Goal: Task Accomplishment & Management: Complete application form

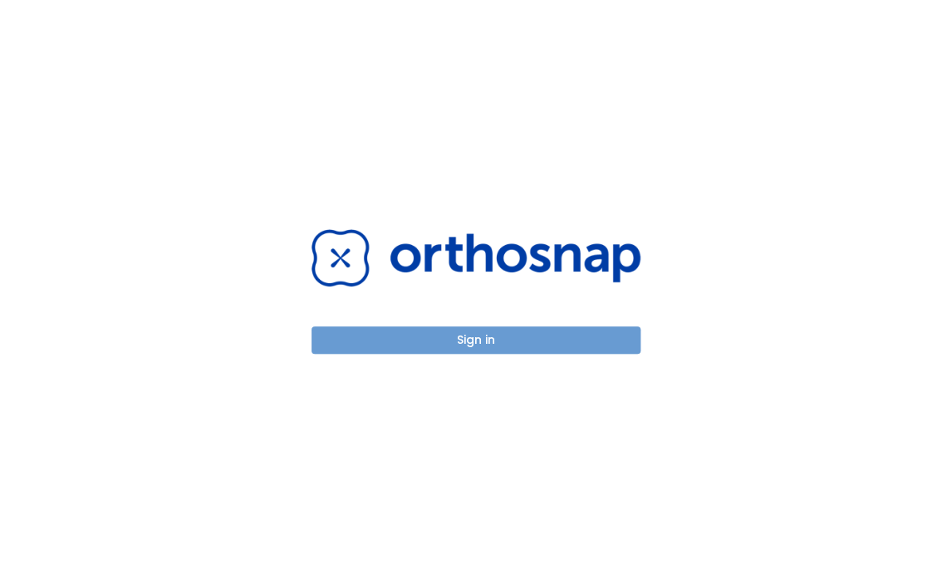
click at [482, 344] on button "Sign in" at bounding box center [476, 339] width 329 height 27
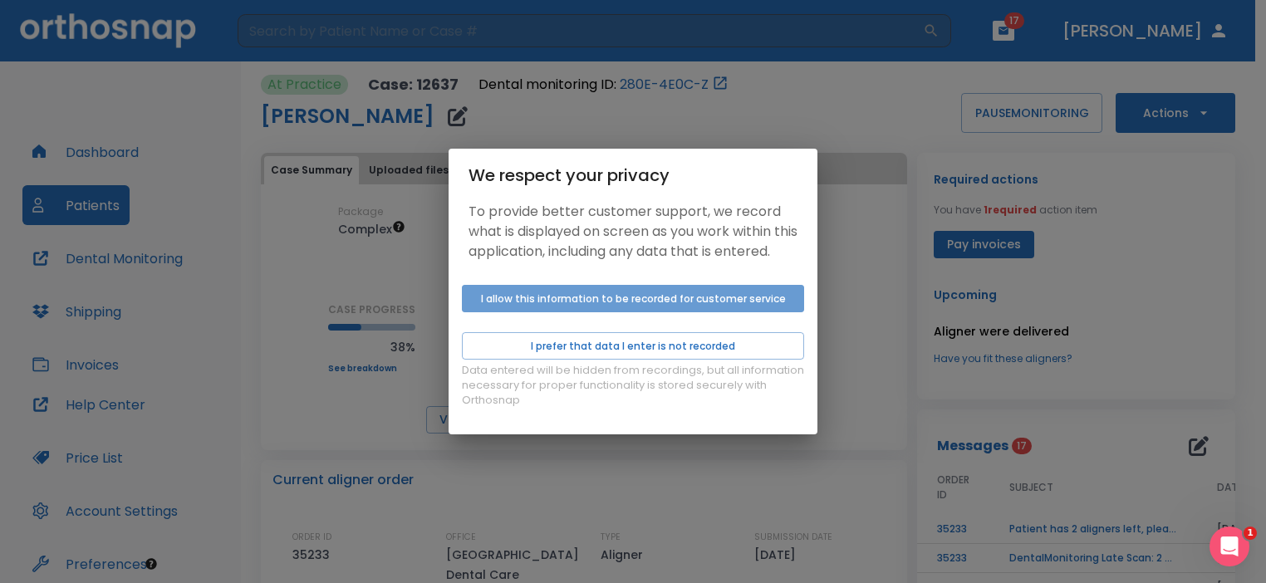
click at [581, 307] on button "I allow this information to be recorded for customer service" at bounding box center [633, 298] width 342 height 27
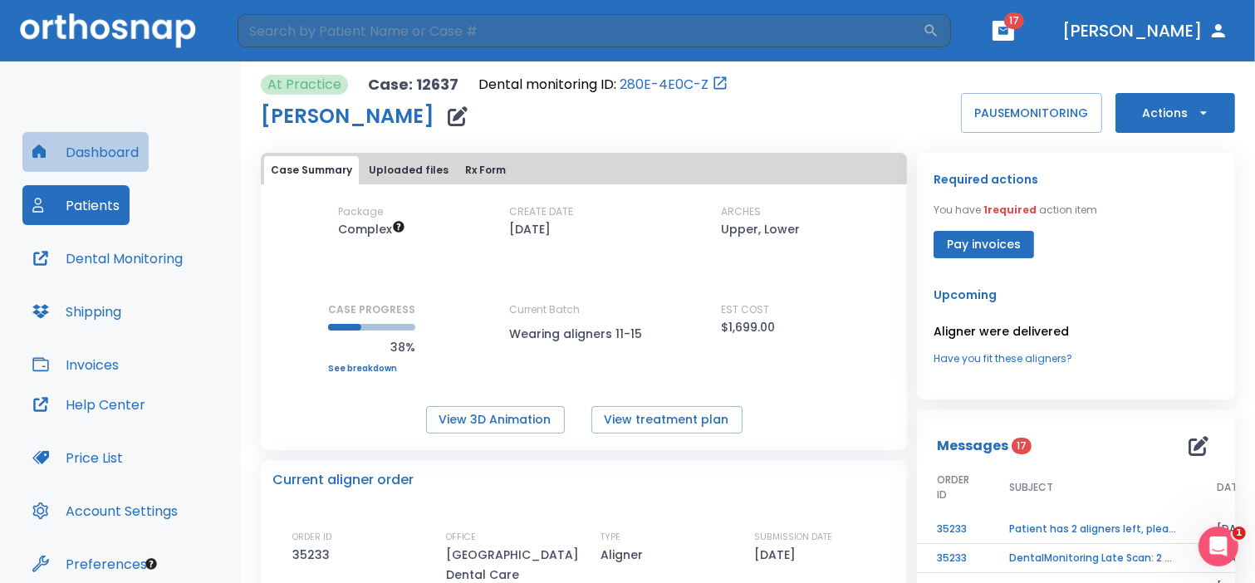
click at [86, 149] on button "Dashboard" at bounding box center [85, 152] width 126 height 40
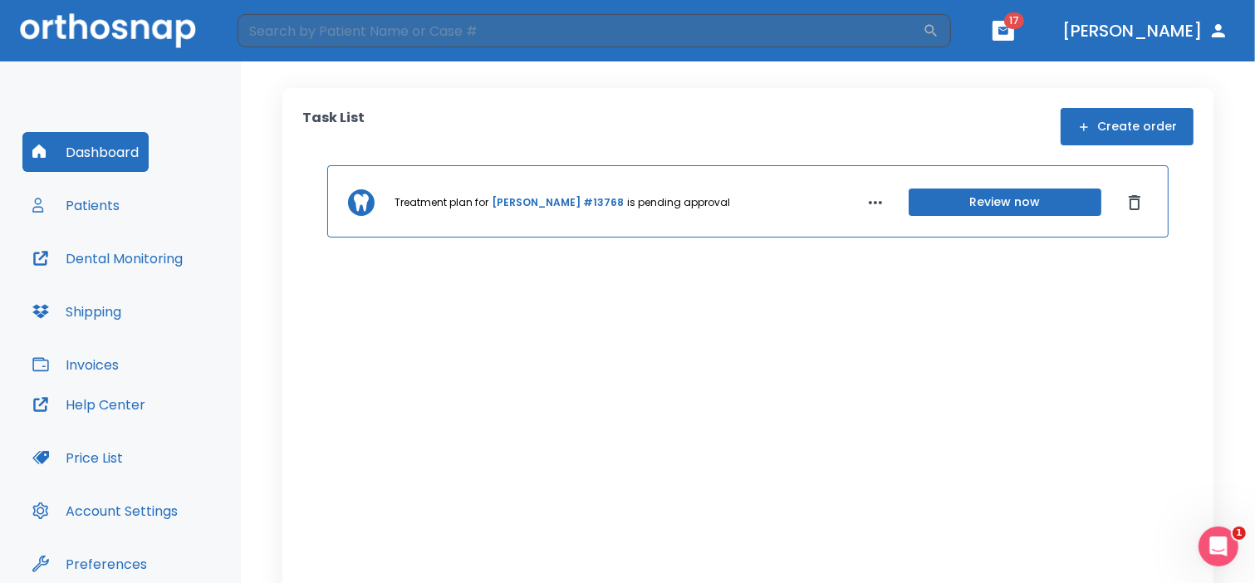
click at [951, 127] on button "Create order" at bounding box center [1127, 126] width 133 height 37
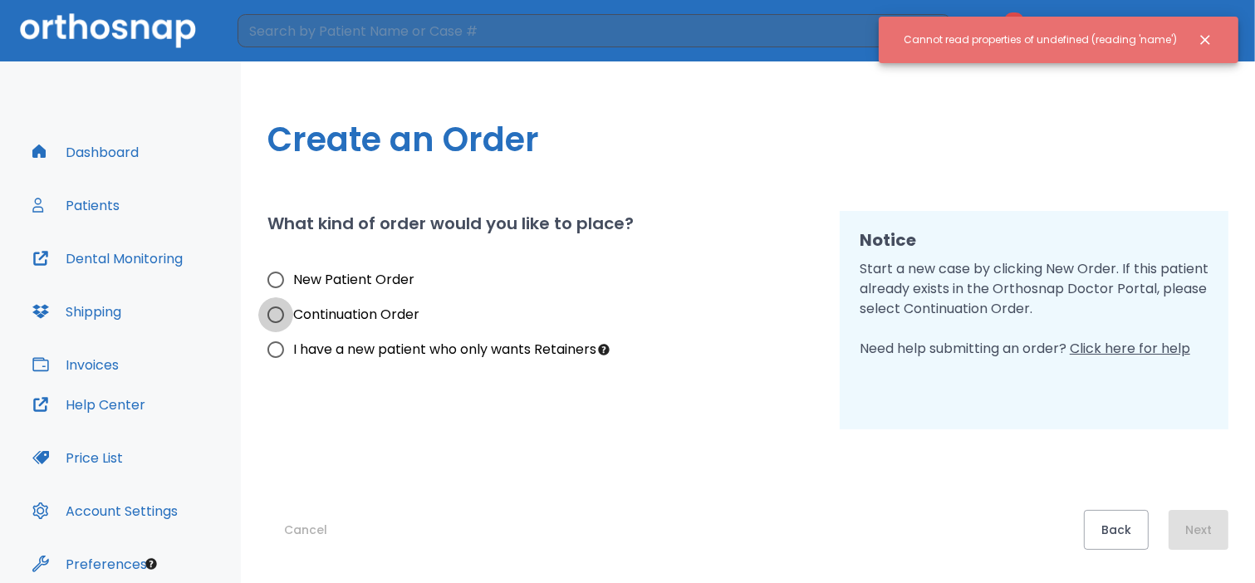
click at [276, 315] on input "Continuation Order" at bounding box center [275, 314] width 35 height 35
radio input "true"
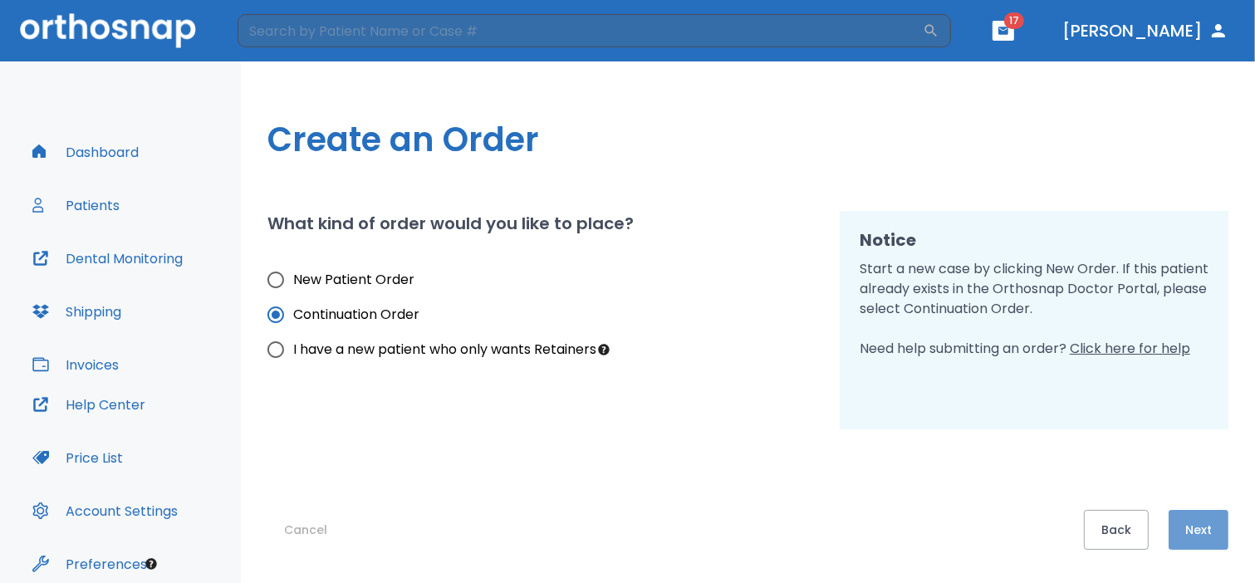
click at [951, 547] on button "Next" at bounding box center [1199, 530] width 60 height 40
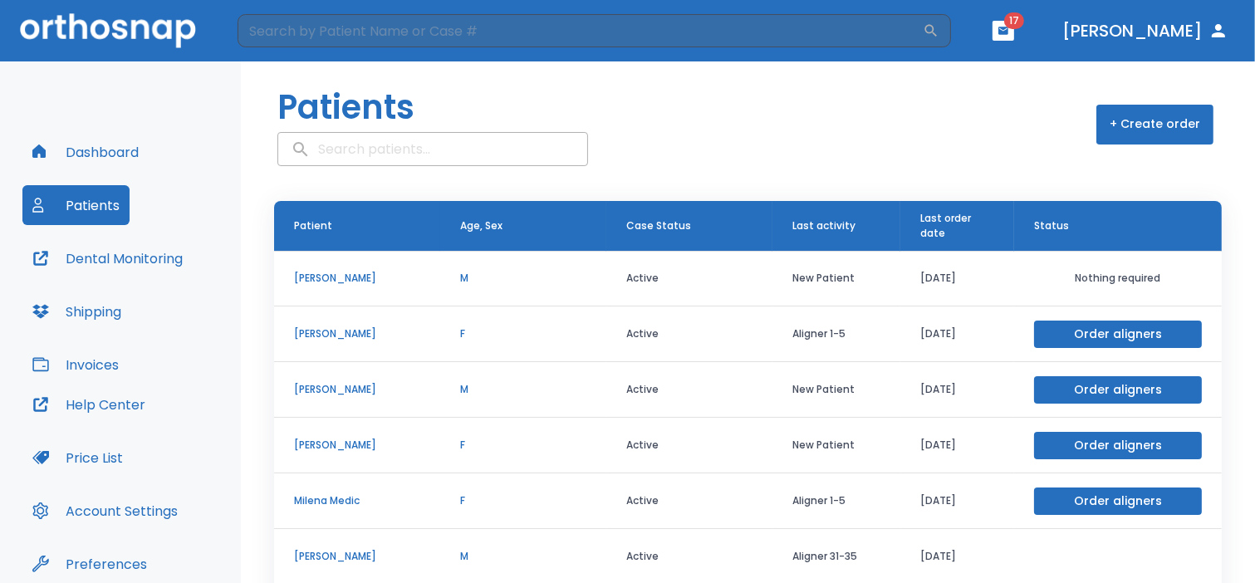
click at [359, 334] on p "[PERSON_NAME]" at bounding box center [357, 333] width 126 height 15
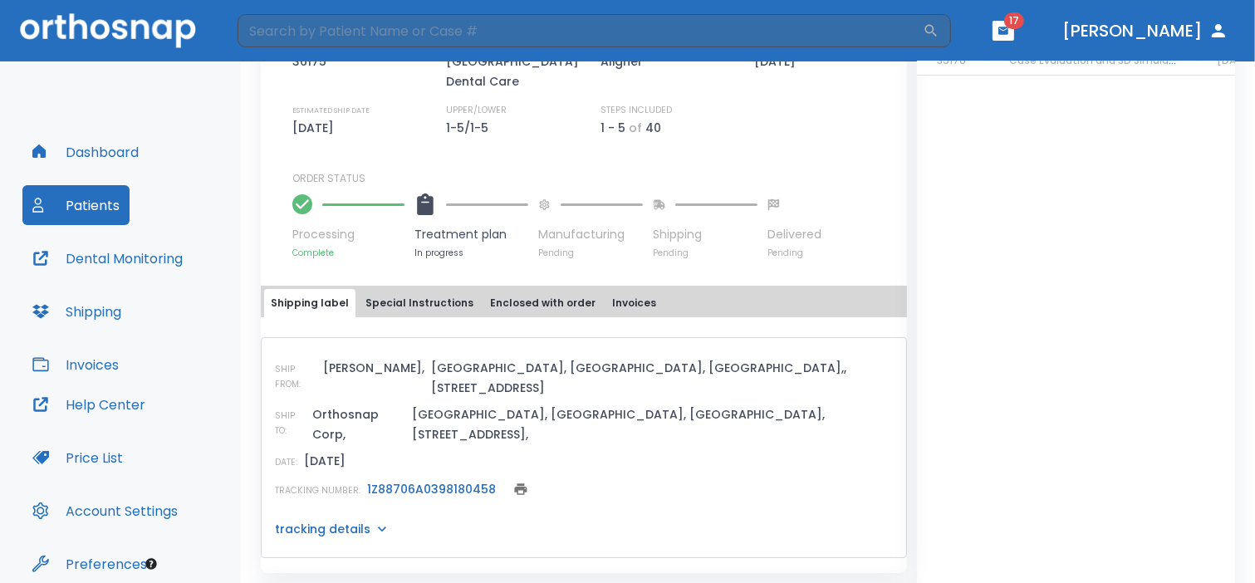
scroll to position [552, 0]
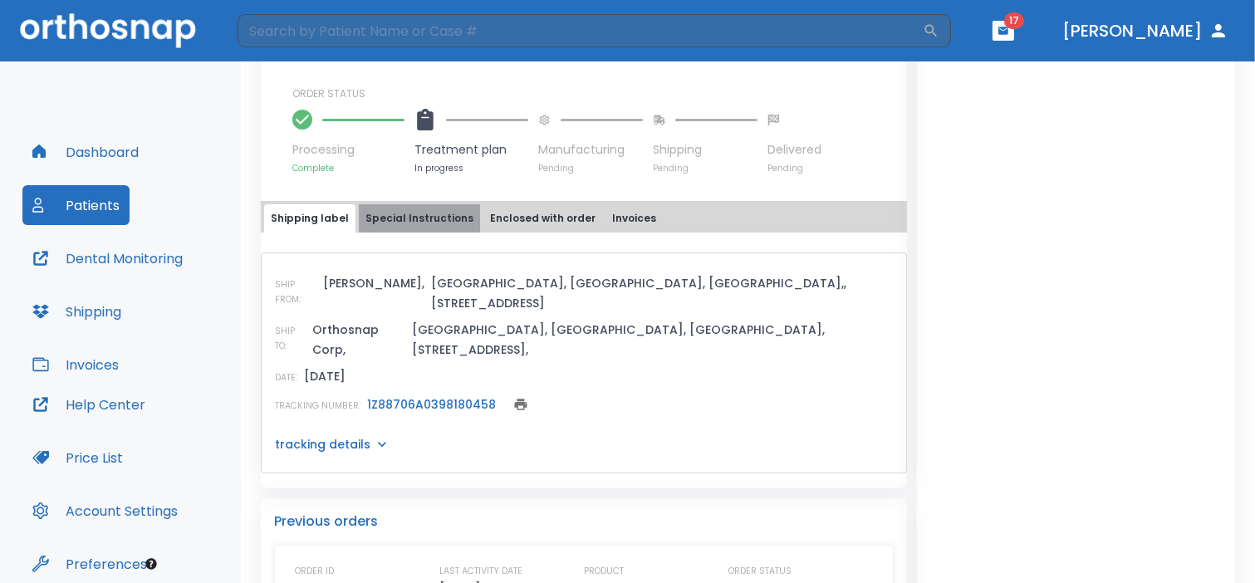
click at [415, 215] on button "Special Instructions" at bounding box center [419, 218] width 121 height 28
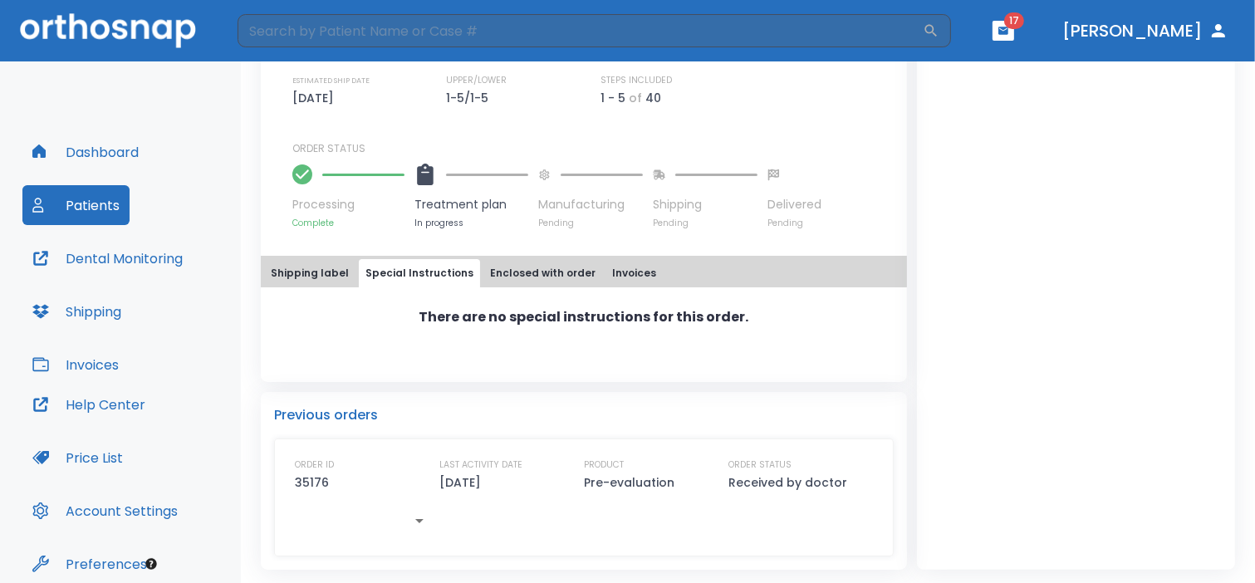
scroll to position [495, 0]
click at [326, 320] on div "There are no special instructions for this order." at bounding box center [584, 319] width 646 height 20
click at [523, 275] on button "Enclosed with order" at bounding box center [542, 275] width 119 height 28
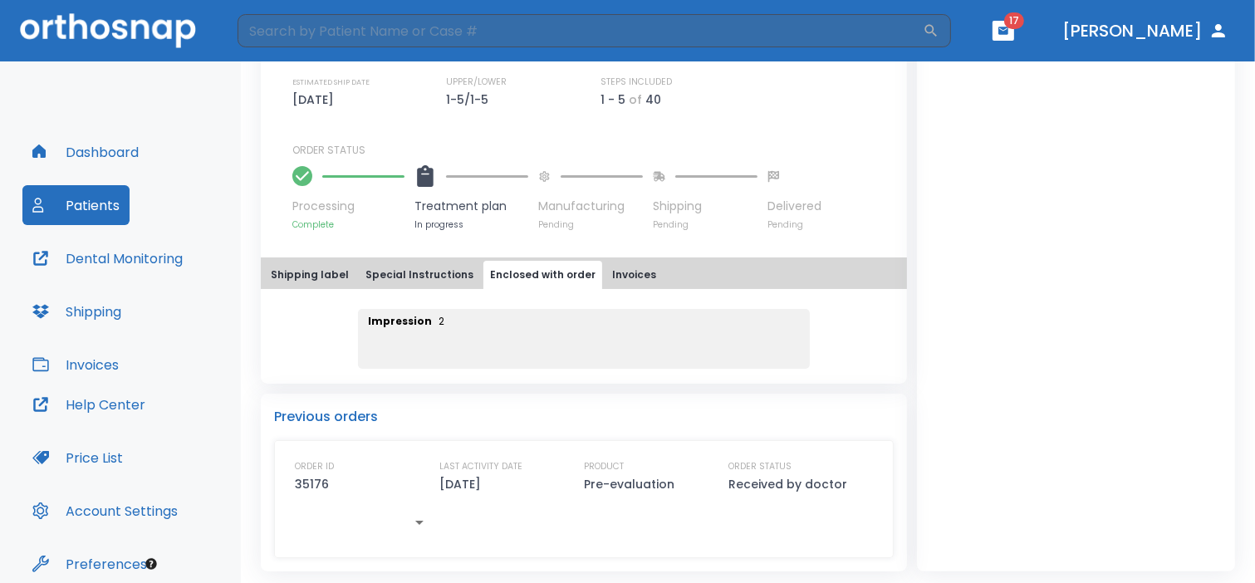
click at [414, 332] on div "Impression 2" at bounding box center [584, 339] width 453 height 60
click at [395, 319] on p "Impression" at bounding box center [400, 321] width 64 height 15
click at [288, 330] on div "Impression 2" at bounding box center [584, 329] width 646 height 80
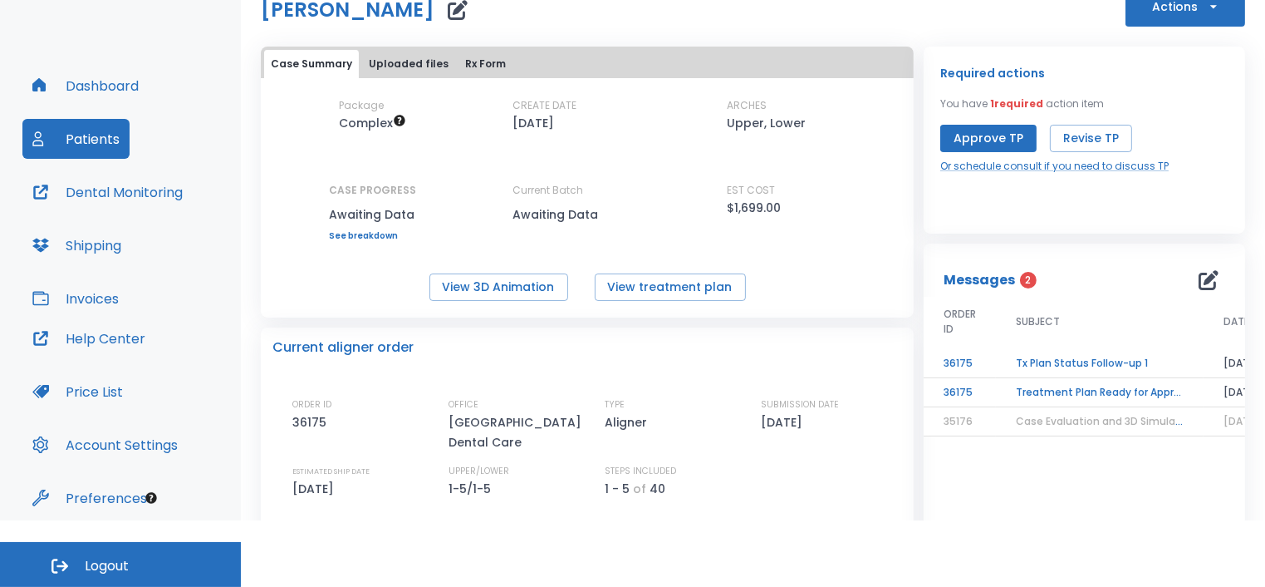
scroll to position [43, 0]
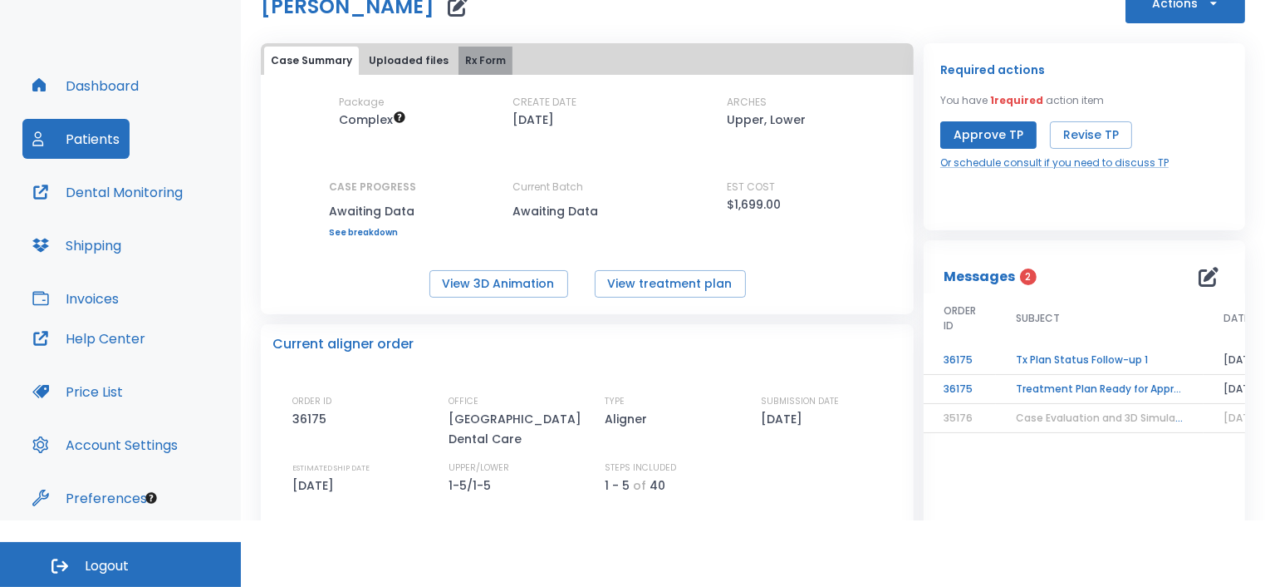
click at [469, 66] on button "Rx Form" at bounding box center [486, 61] width 54 height 28
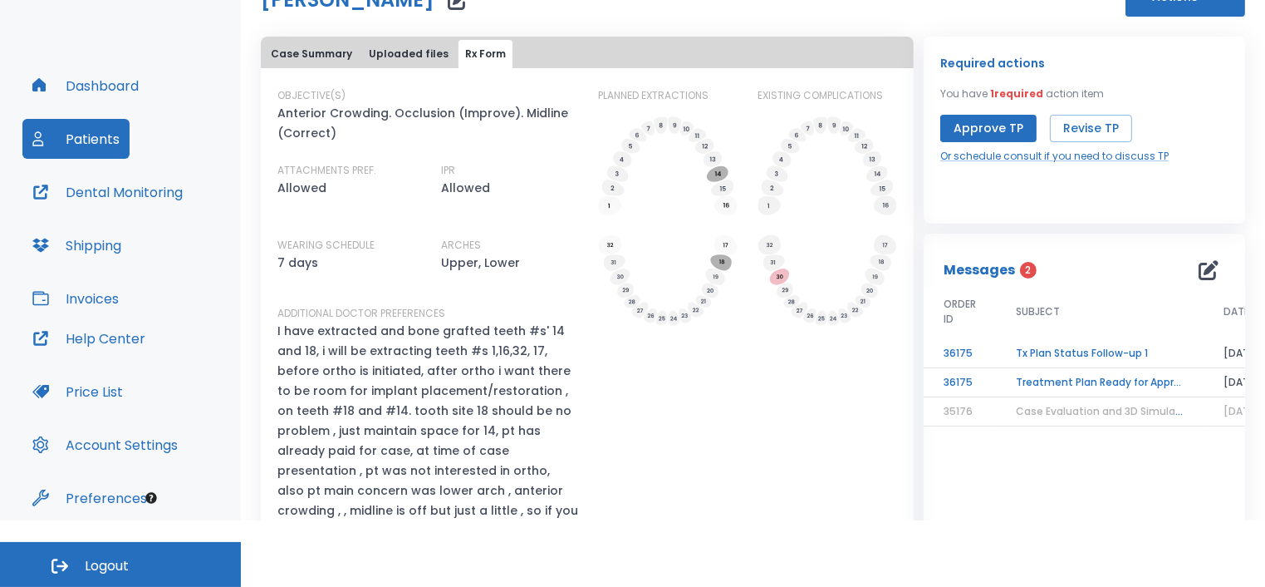
scroll to position [0, 0]
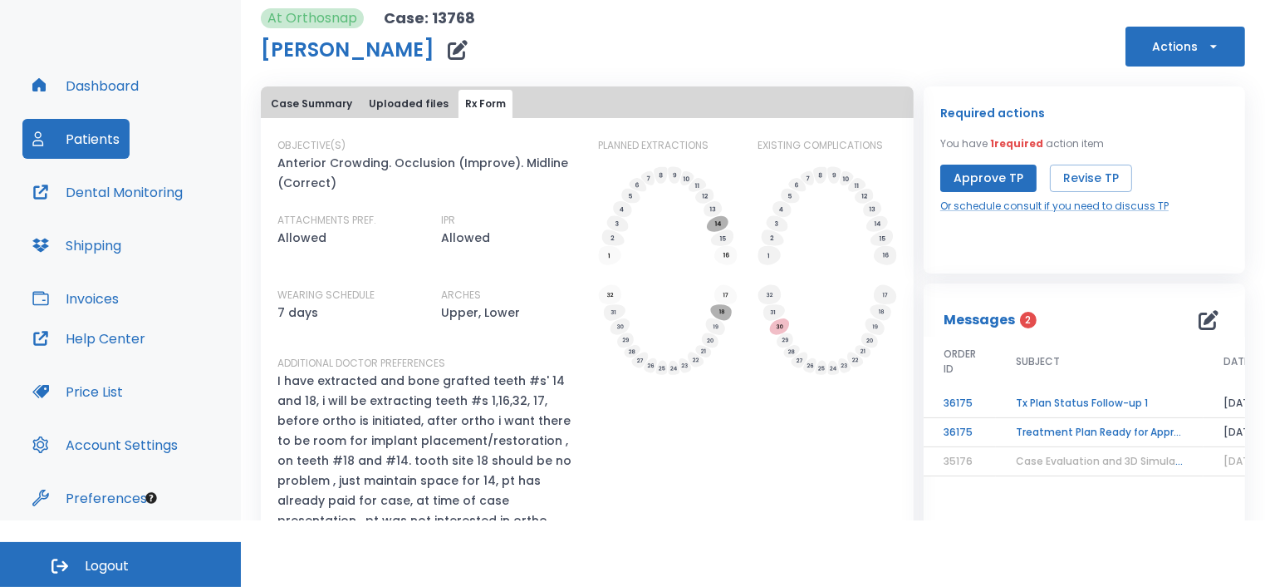
click at [951, 47] on icon "button" at bounding box center [1213, 46] width 17 height 17
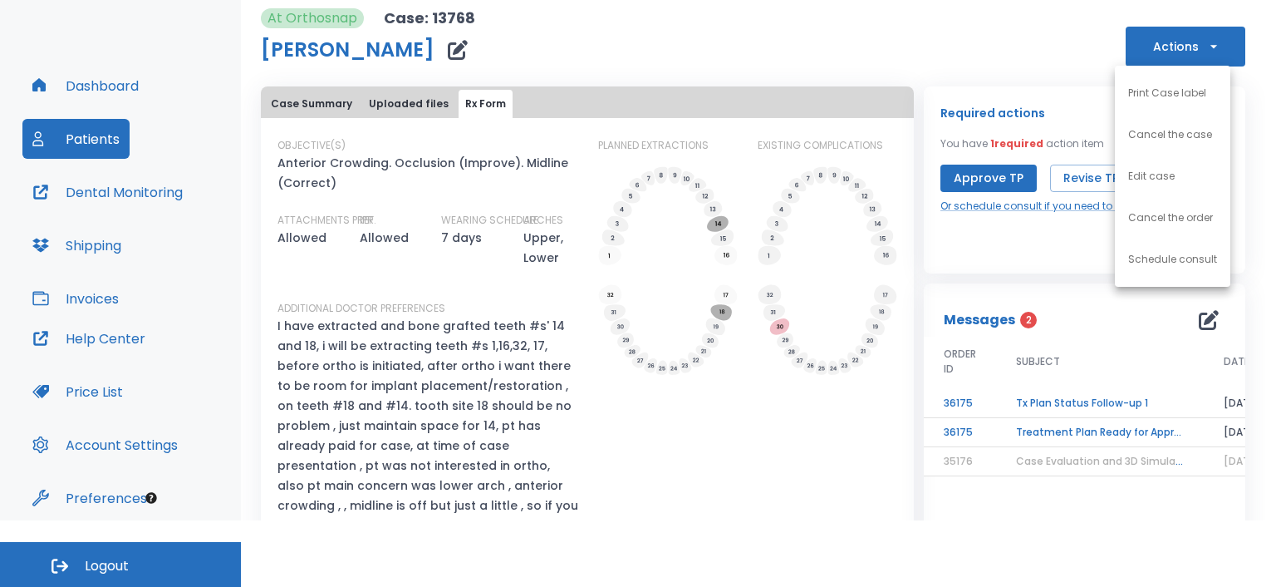
click at [441, 48] on div at bounding box center [638, 293] width 1276 height 587
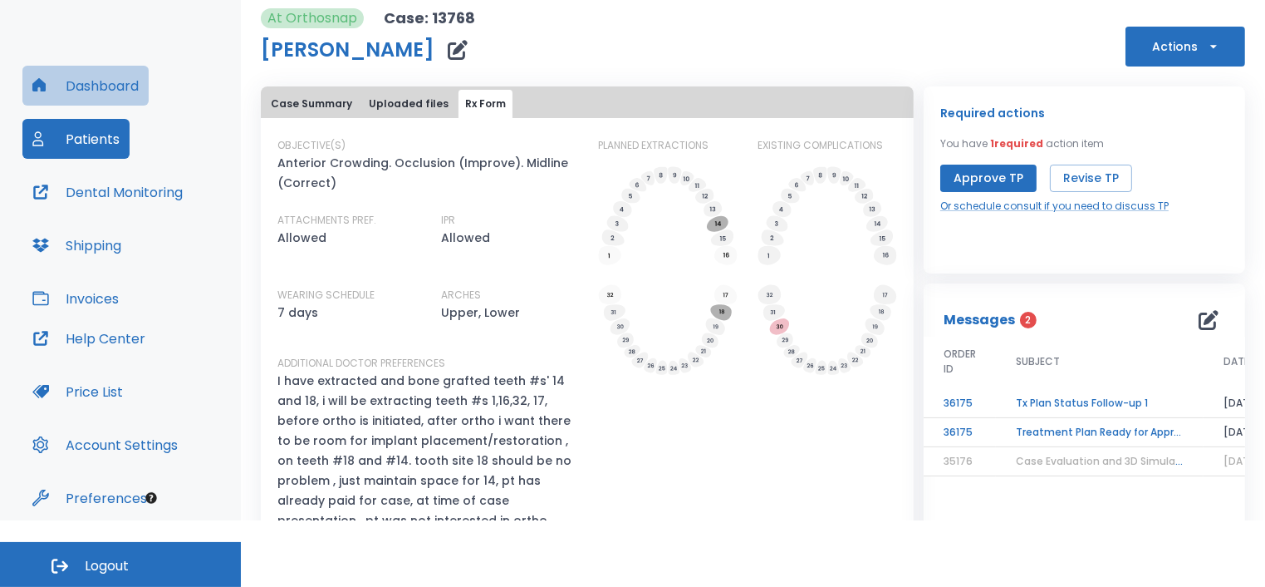
click at [77, 86] on button "Dashboard" at bounding box center [85, 86] width 126 height 40
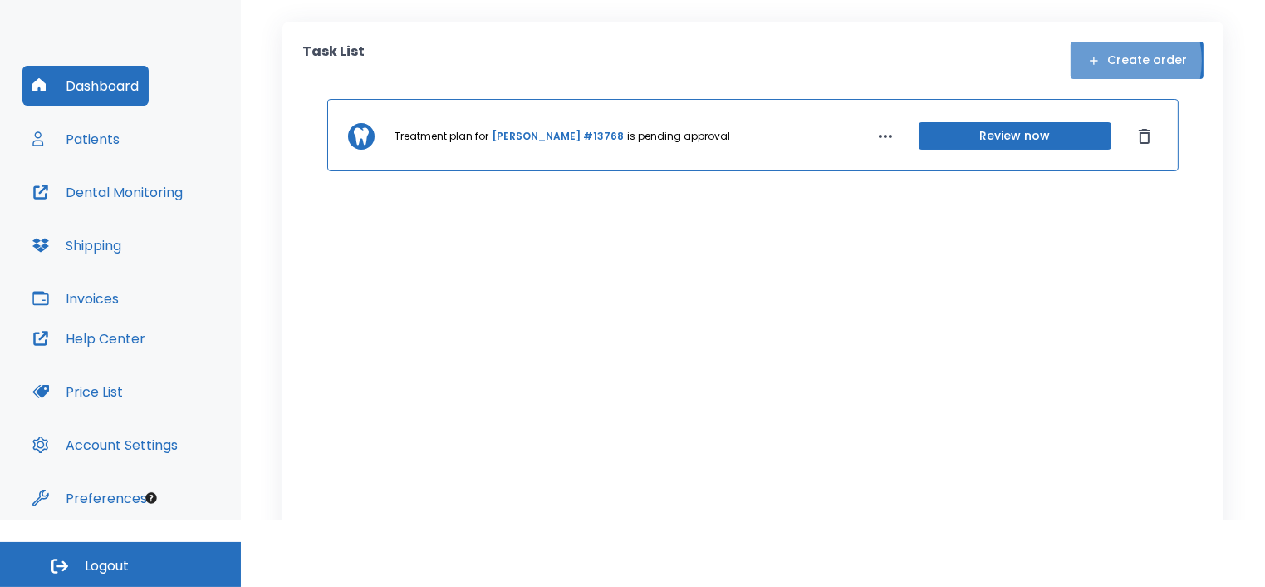
click at [951, 60] on button "Create order" at bounding box center [1137, 60] width 133 height 37
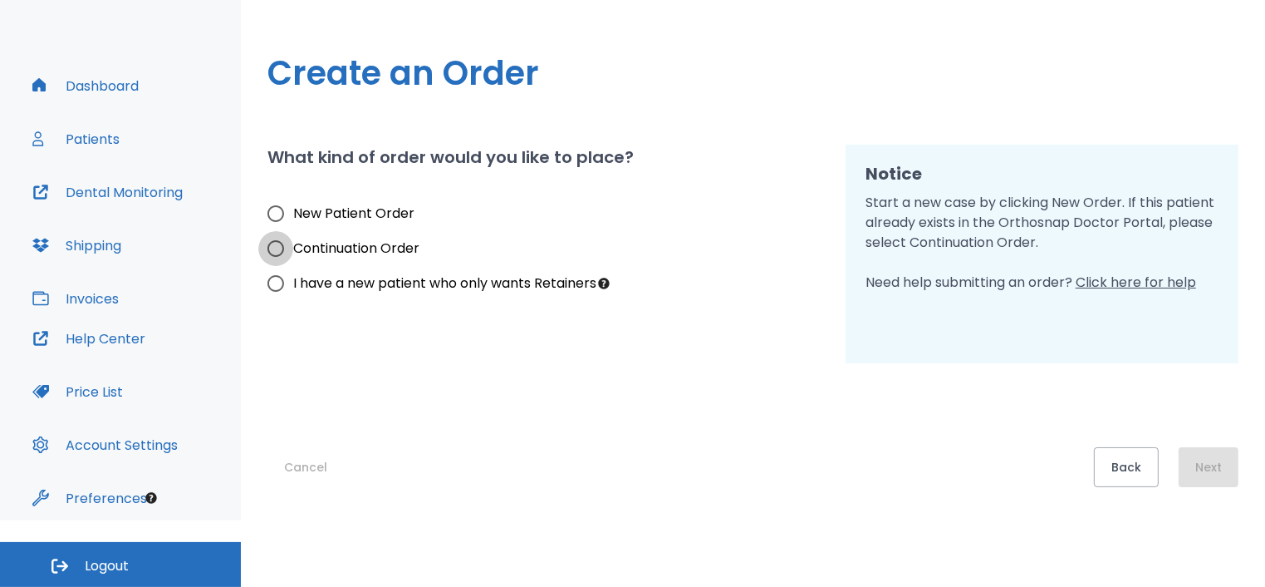
click at [269, 242] on input "Continuation Order" at bounding box center [275, 248] width 35 height 35
radio input "true"
click at [951, 471] on button "Next" at bounding box center [1209, 467] width 60 height 40
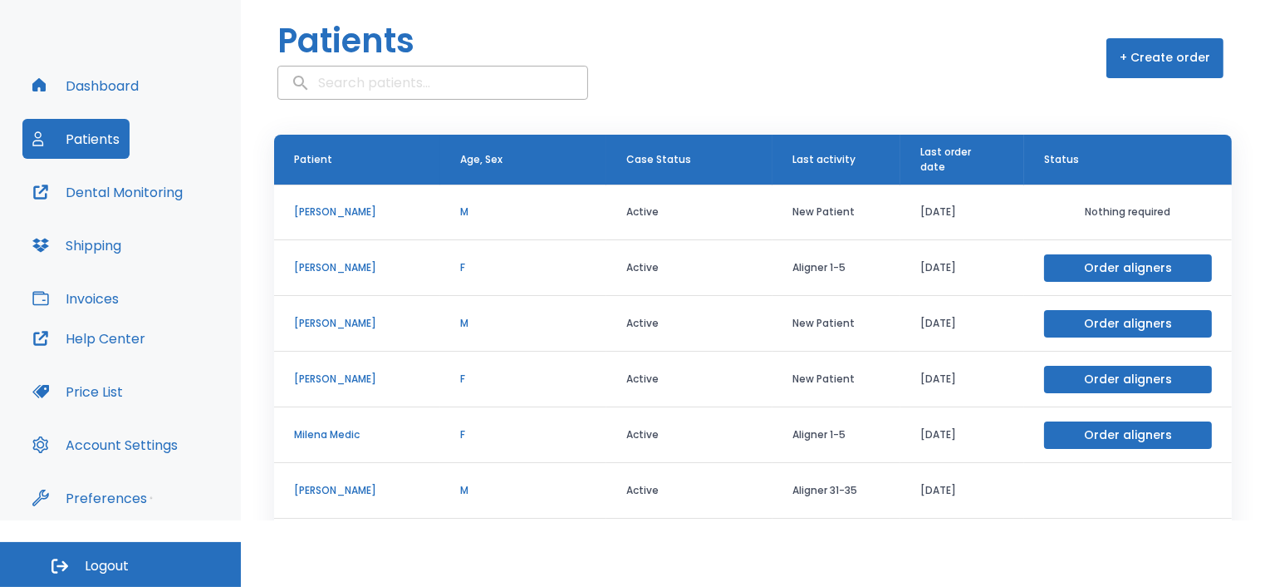
click at [336, 271] on p "[PERSON_NAME]" at bounding box center [357, 267] width 126 height 15
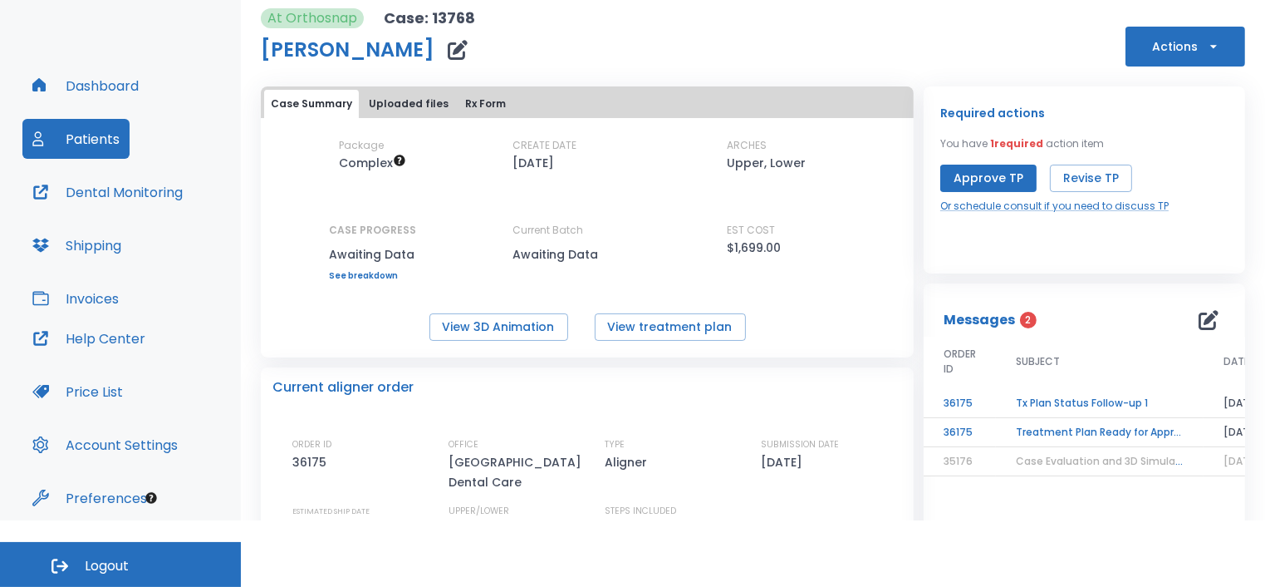
click at [479, 110] on button "Rx Form" at bounding box center [486, 104] width 54 height 28
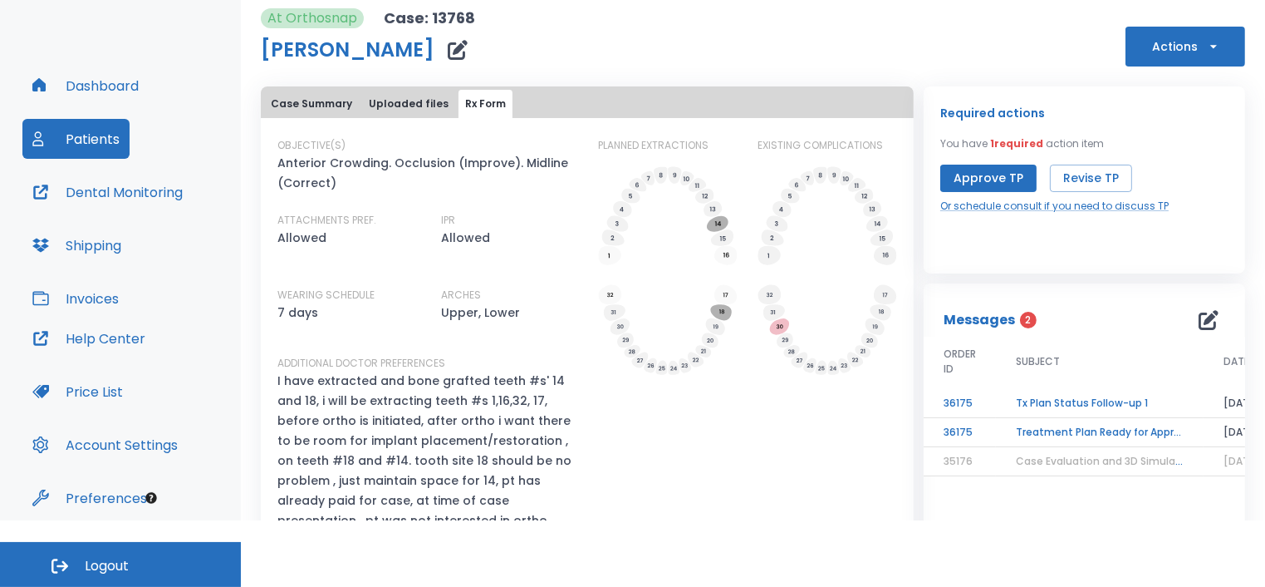
drag, startPoint x: 911, startPoint y: 418, endPoint x: 919, endPoint y: 558, distance: 140.6
click at [919, 520] on html "​ 17 [PERSON_NAME] Dashboard Patients Dental Monitoring Shipping Invoices Help …" at bounding box center [632, 227] width 1265 height 587
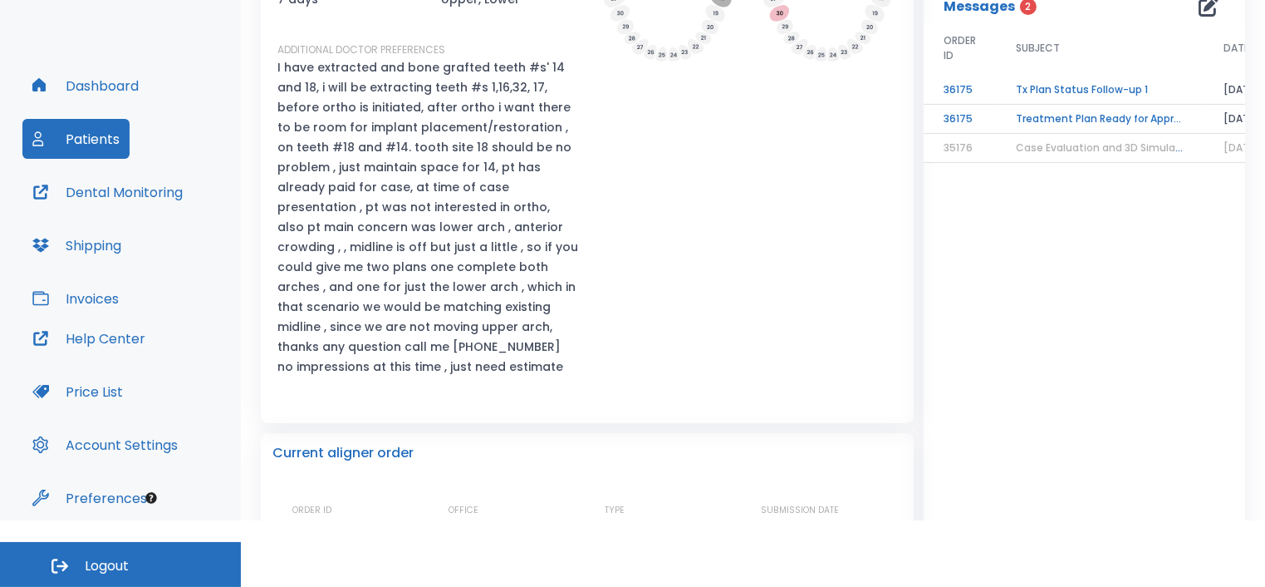
scroll to position [319, 0]
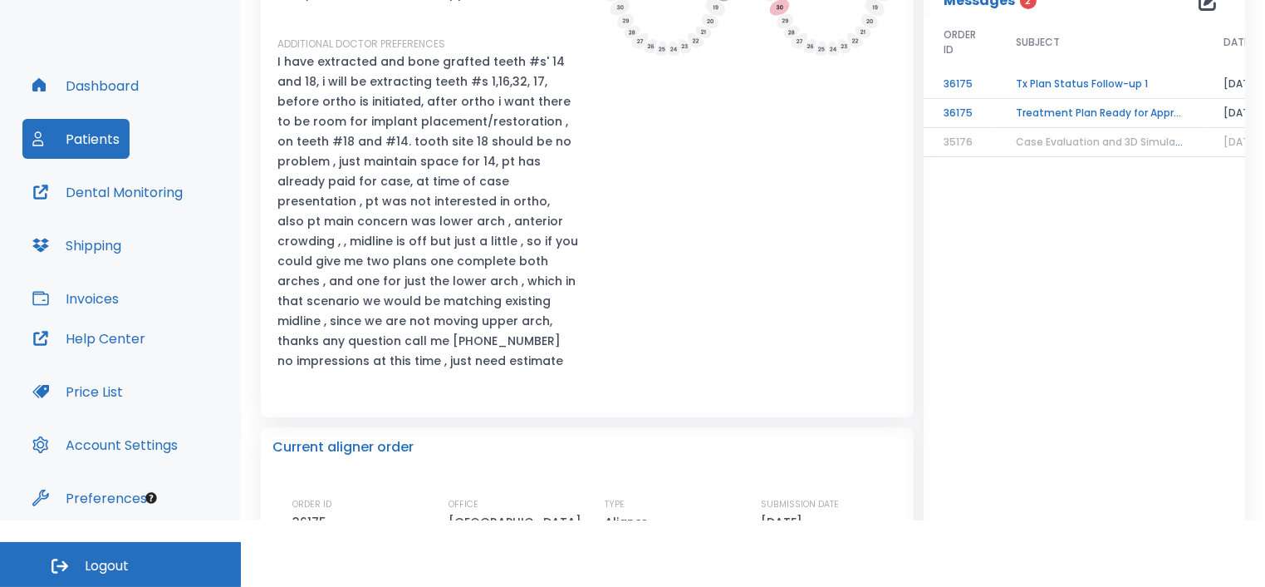
click at [546, 307] on p "I have extracted and bone grafted teeth #s' 14 and 18, i will be extracting tee…" at bounding box center [427, 211] width 301 height 319
click at [533, 300] on p "I have extracted and bone grafted teeth #s' 14 and 18, i will be extracting tee…" at bounding box center [427, 211] width 301 height 319
click at [536, 303] on p "I have extracted and bone grafted teeth #s' 14 and 18, i will be extracting tee…" at bounding box center [427, 211] width 301 height 319
drag, startPoint x: 912, startPoint y: 415, endPoint x: 924, endPoint y: 577, distance: 163.2
click at [924, 520] on html "​ 17 [PERSON_NAME] Dashboard Patients Dental Monitoring Shipping Invoices Help …" at bounding box center [632, 227] width 1265 height 587
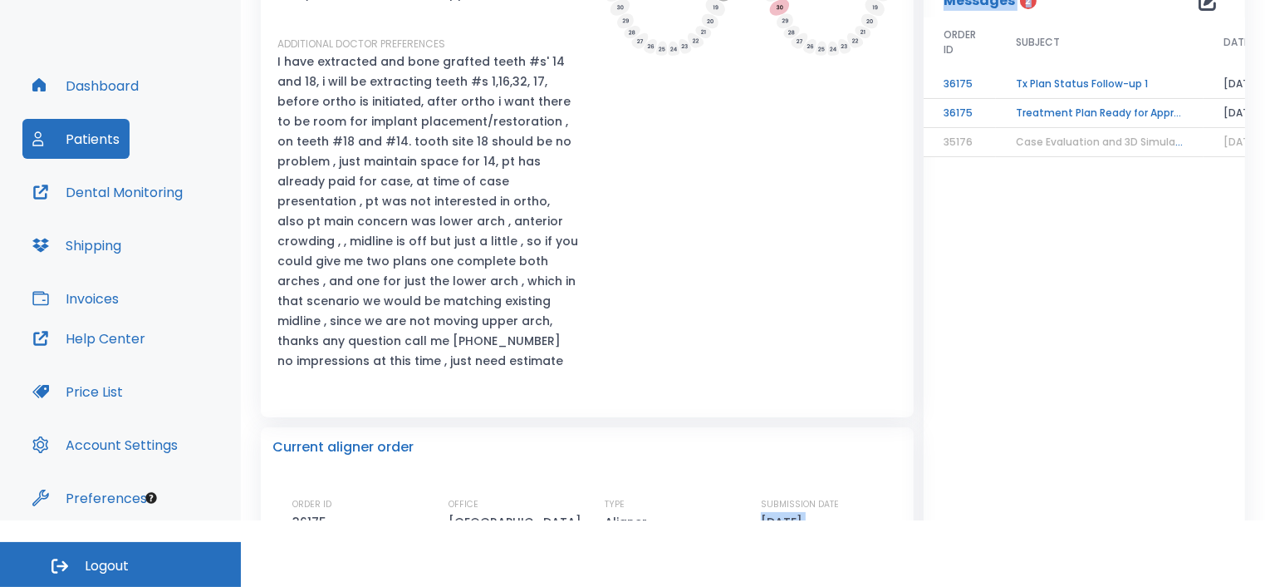
drag, startPoint x: 913, startPoint y: 513, endPoint x: 901, endPoint y: 421, distance: 92.2
click at [901, 421] on div "Case Summary Uploaded files Rx Form OBJECTIVE(S) Anterior Crowding. Occlusion (…" at bounding box center [748, 489] width 994 height 1464
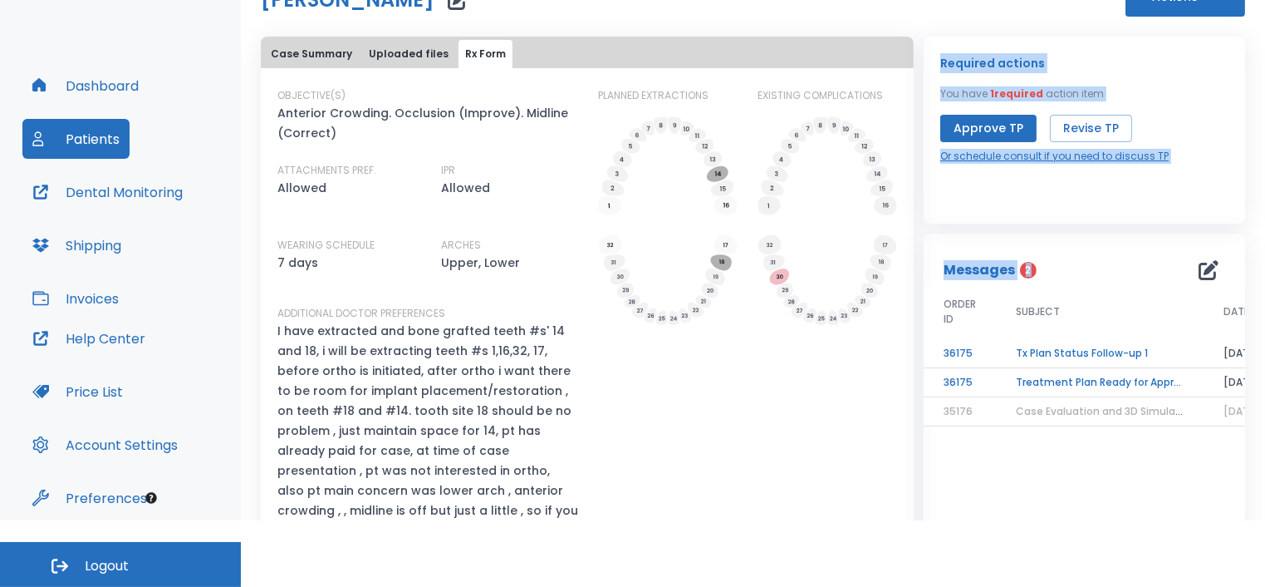
scroll to position [0, 0]
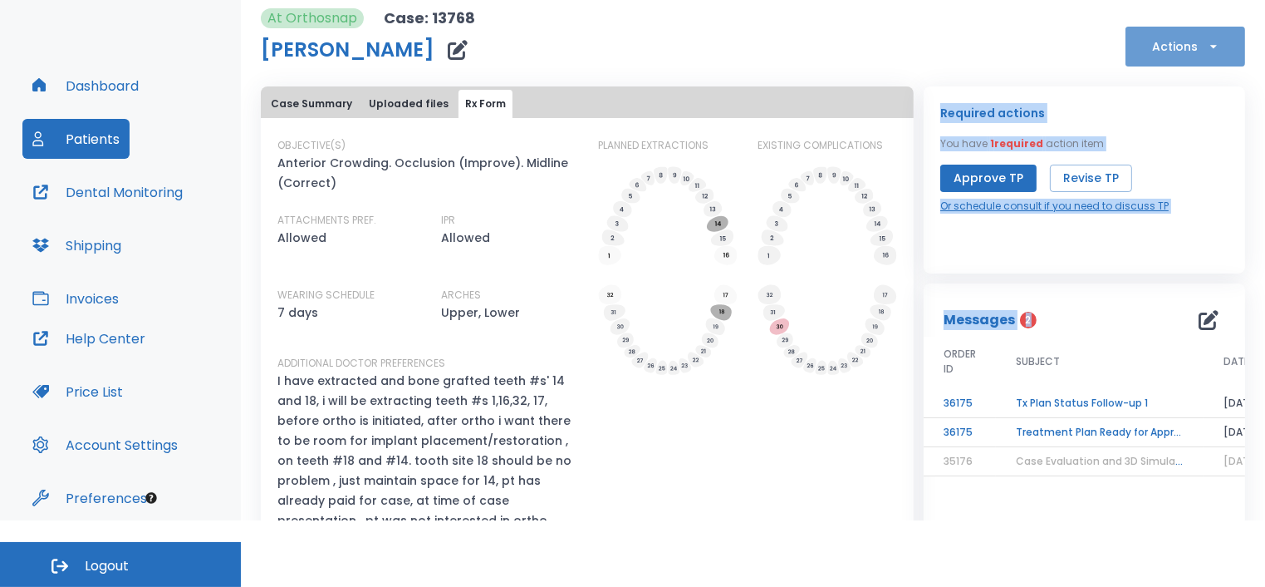
click at [951, 51] on icon "button" at bounding box center [1213, 46] width 17 height 17
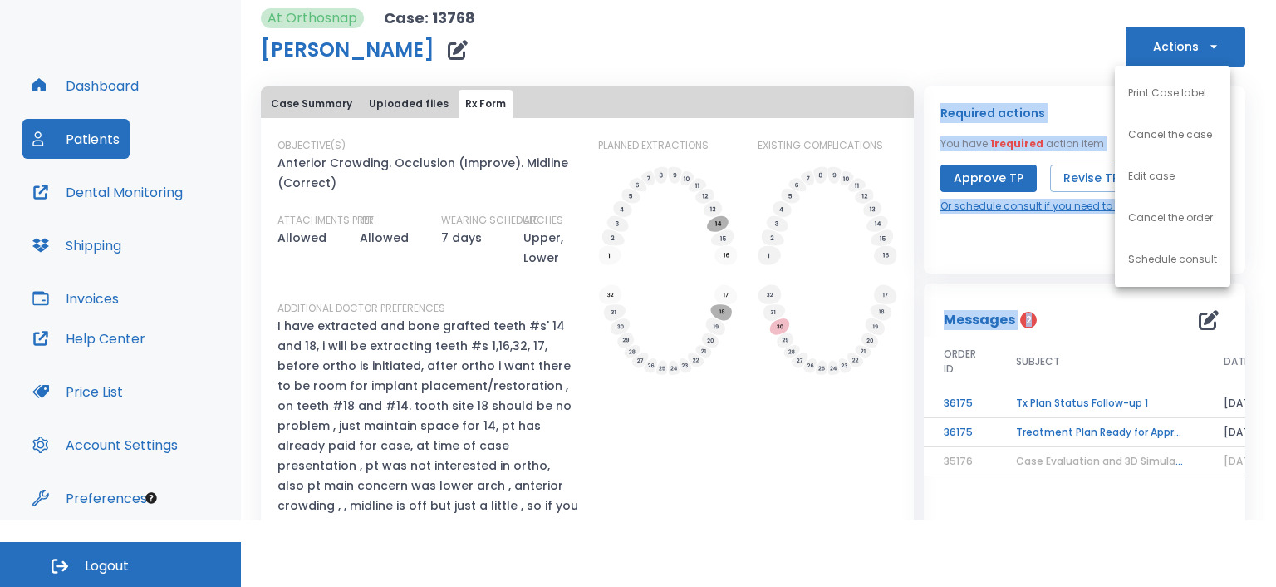
click at [951, 96] on p "Print Case label" at bounding box center [1167, 93] width 78 height 15
